Goal: Task Accomplishment & Management: Manage account settings

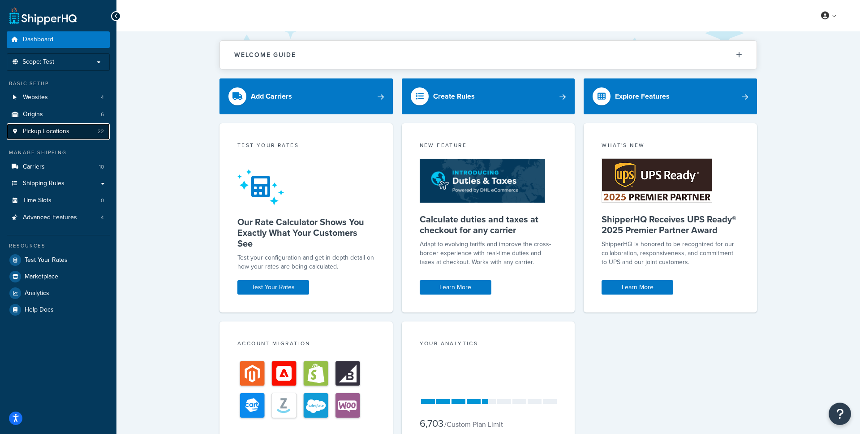
click at [90, 126] on link "Pickup Locations 22" at bounding box center [58, 131] width 103 height 17
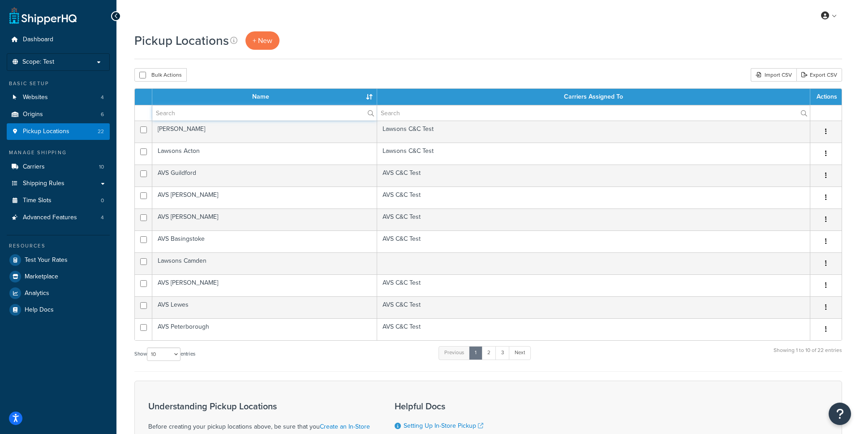
click at [330, 116] on input "text" at bounding box center [264, 112] width 224 height 15
type input "Romford"
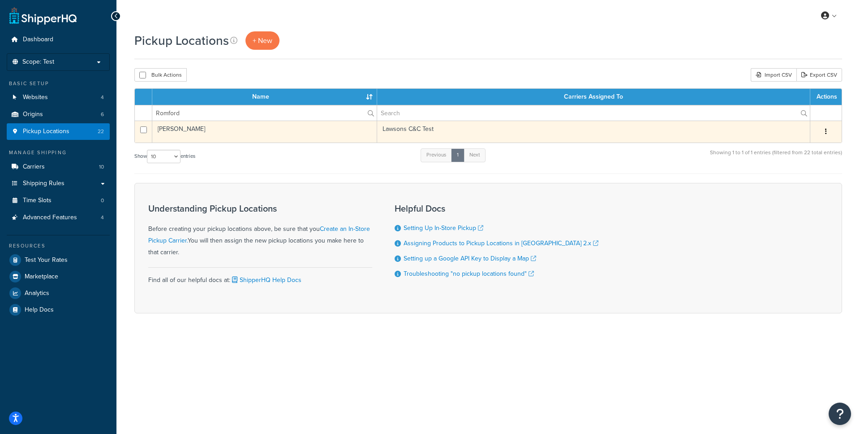
click at [184, 132] on td "Lawsons Romford" at bounding box center [264, 131] width 225 height 22
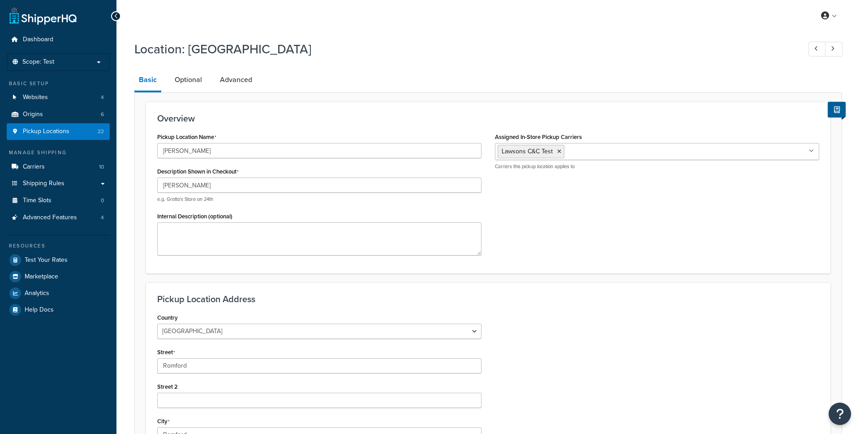
select select "1226"
click at [244, 80] on link "Advanced" at bounding box center [235, 79] width 41 height 21
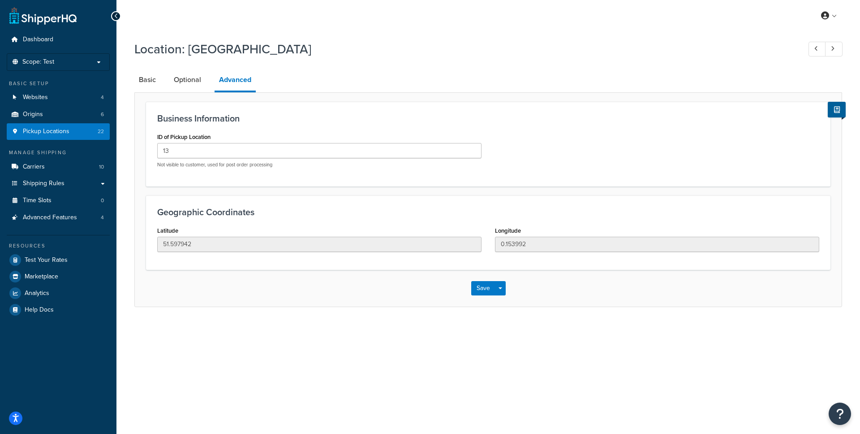
click at [117, 17] on icon at bounding box center [116, 16] width 4 height 6
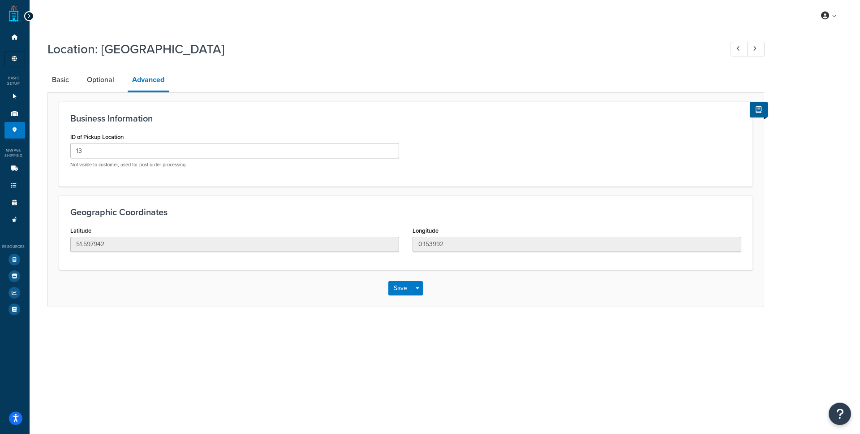
click at [31, 17] on div at bounding box center [29, 16] width 10 height 10
click at [30, 15] on icon at bounding box center [29, 16] width 4 height 6
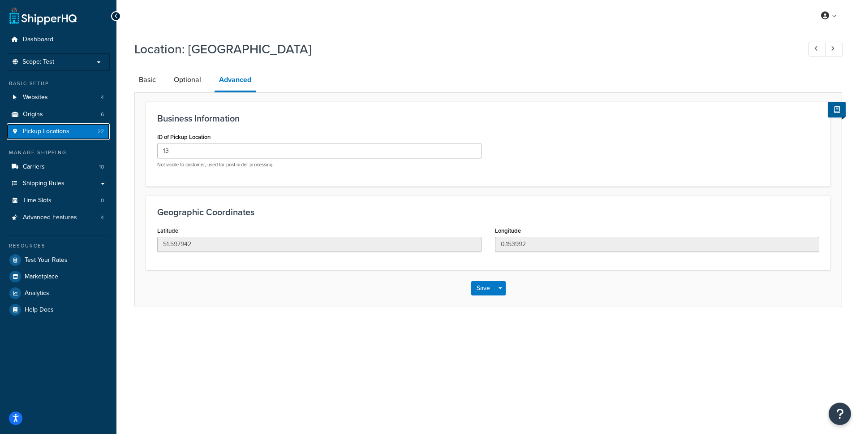
click at [72, 131] on link "Pickup Locations 22" at bounding box center [58, 131] width 103 height 17
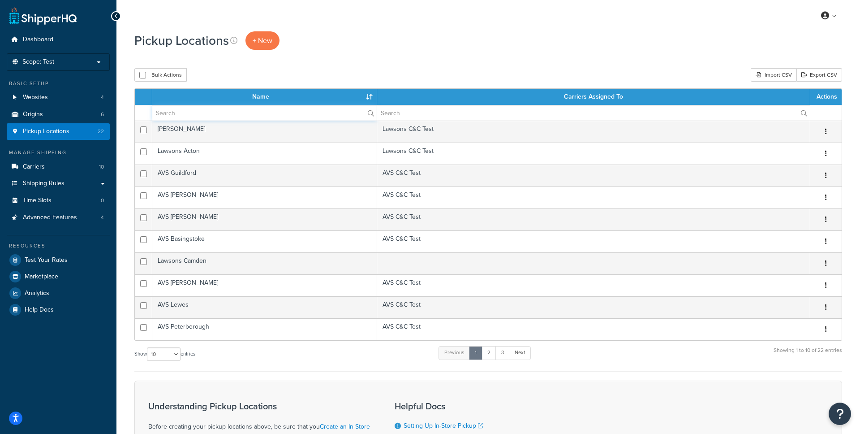
click at [196, 114] on input "text" at bounding box center [264, 112] width 224 height 15
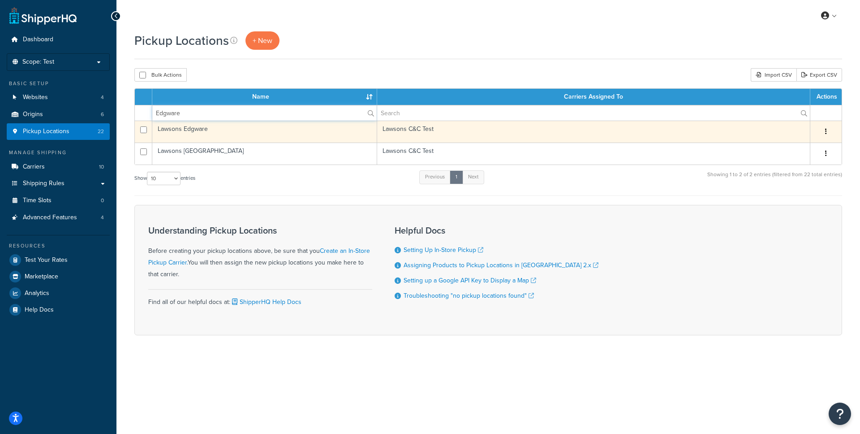
type input "Edgware"
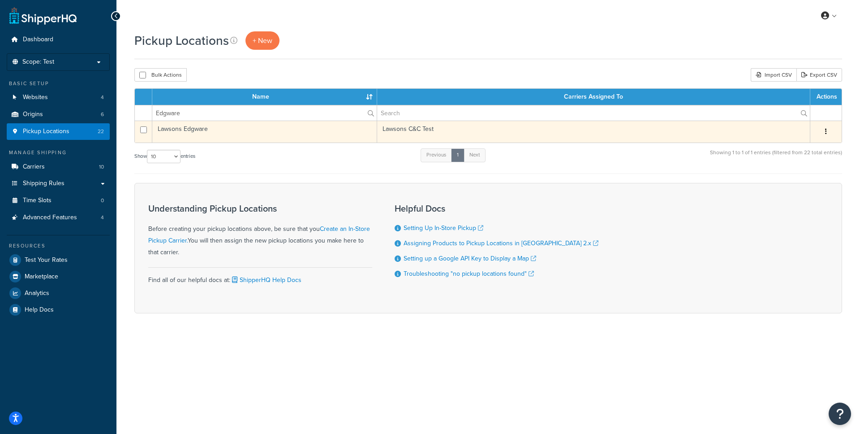
click at [278, 132] on td "Lawsons Edgware" at bounding box center [264, 131] width 225 height 22
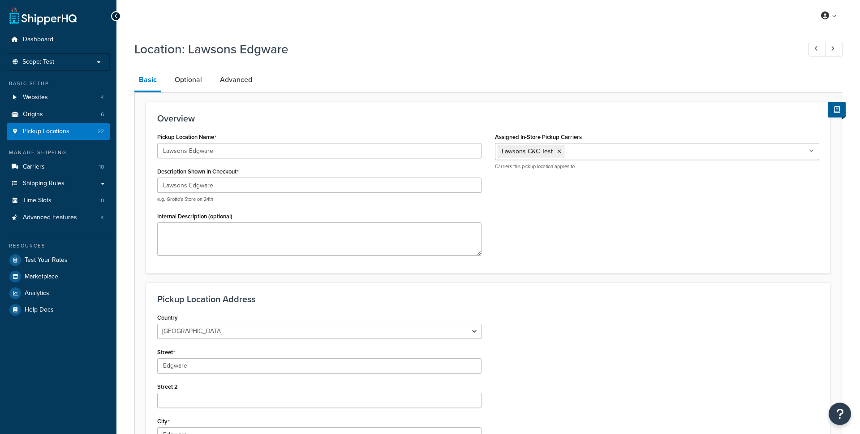
select select "1226"
click at [247, 85] on link "Advanced" at bounding box center [235, 79] width 41 height 21
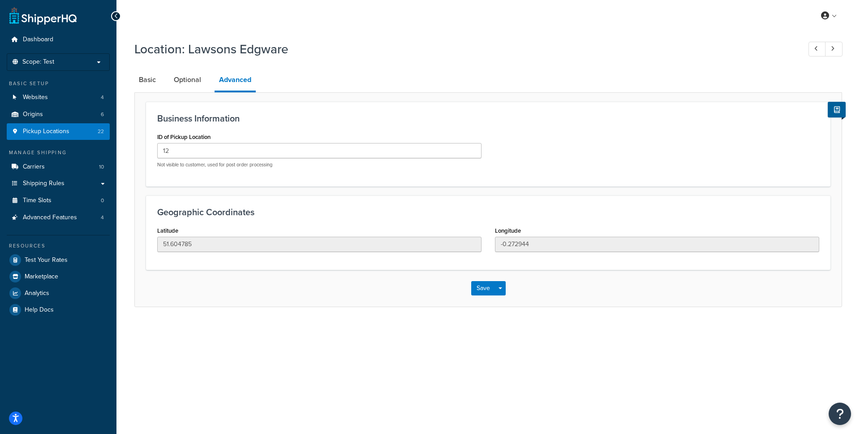
select select "1226"
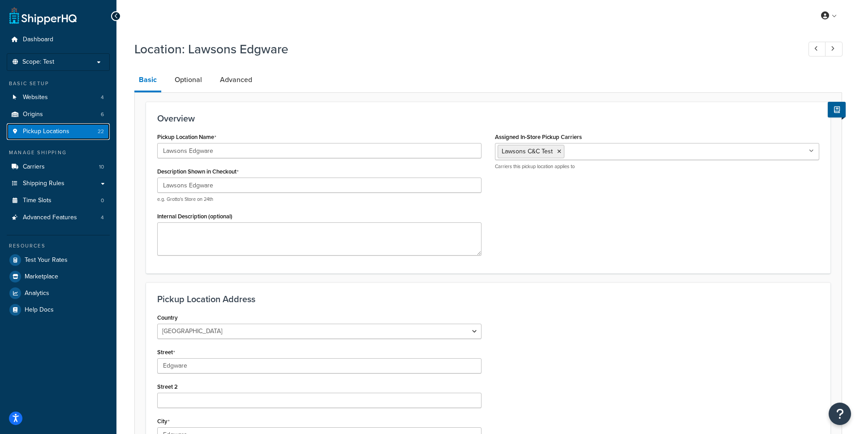
click at [58, 135] on span "Pickup Locations" at bounding box center [46, 132] width 47 height 8
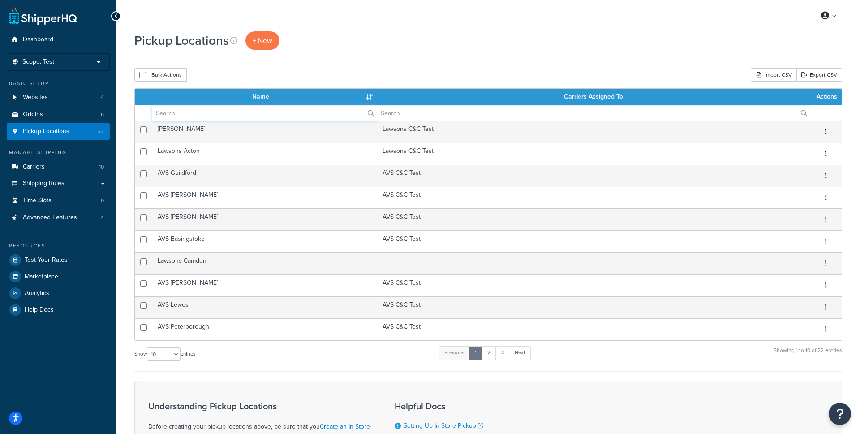
click at [206, 115] on input "text" at bounding box center [264, 112] width 224 height 15
type input "[GEOGRAPHIC_DATA]"
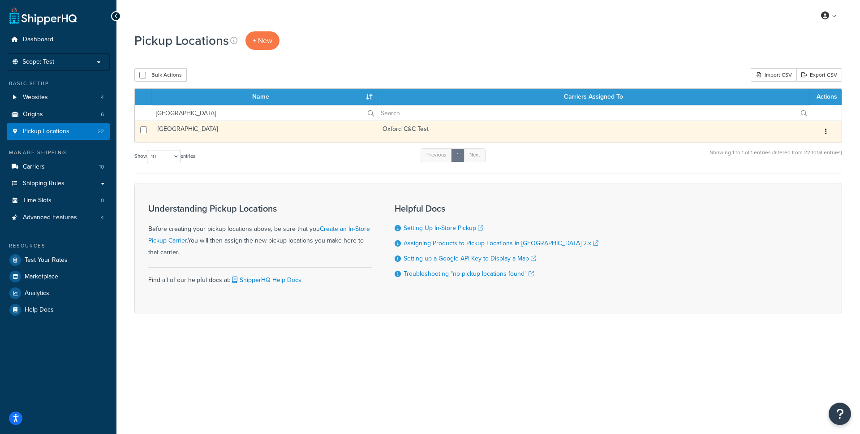
click at [259, 137] on td "[GEOGRAPHIC_DATA]" at bounding box center [264, 131] width 225 height 22
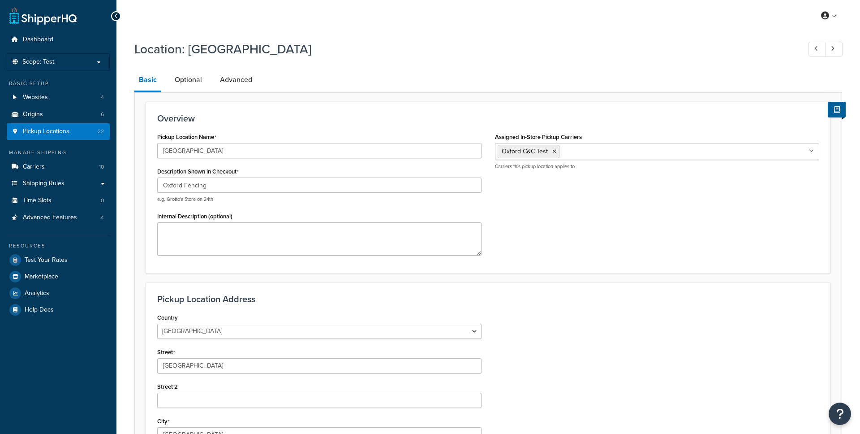
select select "1226"
click at [233, 86] on link "Advanced" at bounding box center [235, 79] width 41 height 21
